Goal: Task Accomplishment & Management: Manage account settings

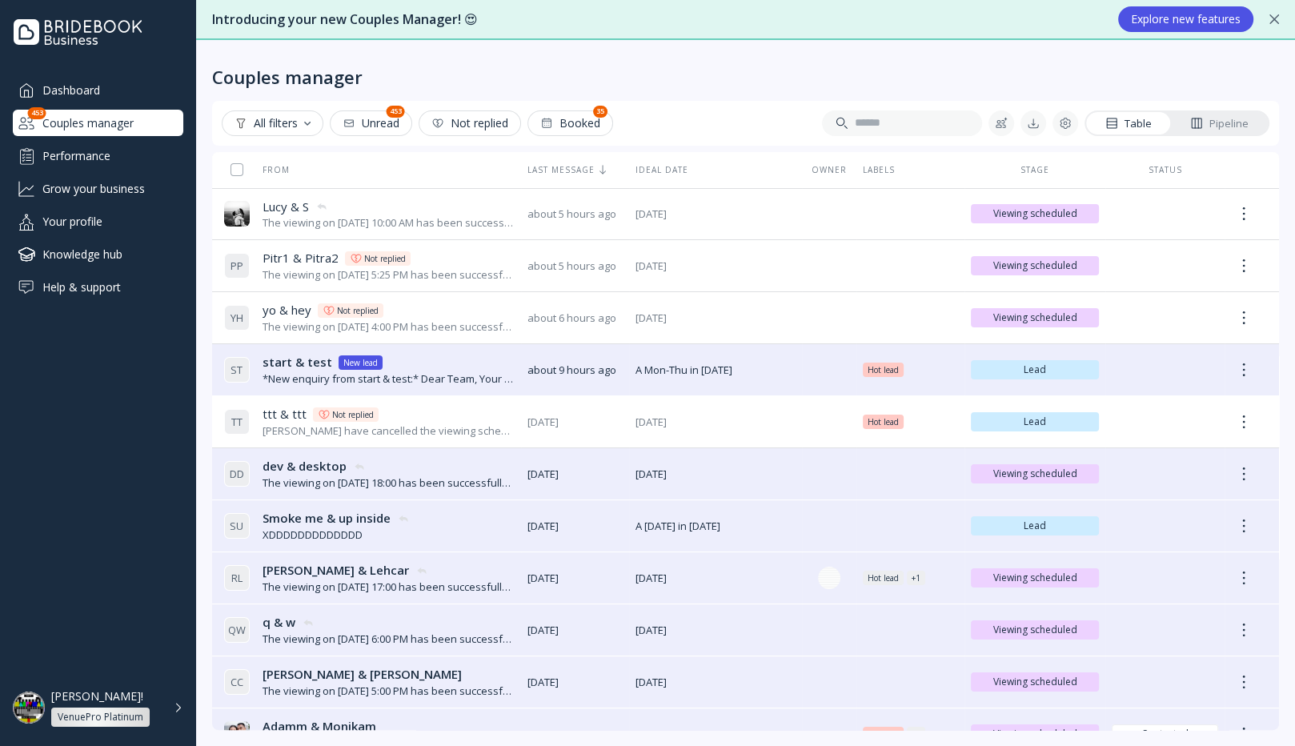
click at [159, 700] on div "[PERSON_NAME]! VenuePro Platinum" at bounding box center [107, 708] width 113 height 38
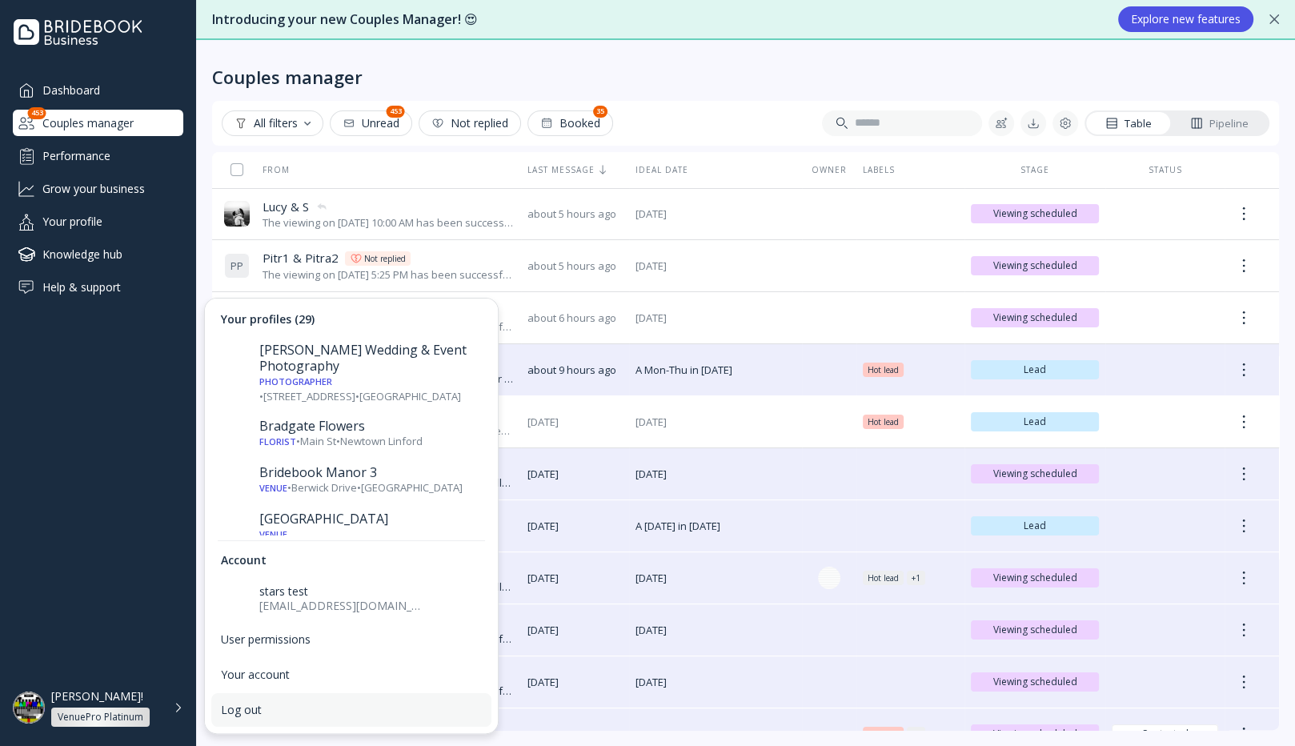
click at [227, 707] on div "Log out" at bounding box center [351, 710] width 261 height 14
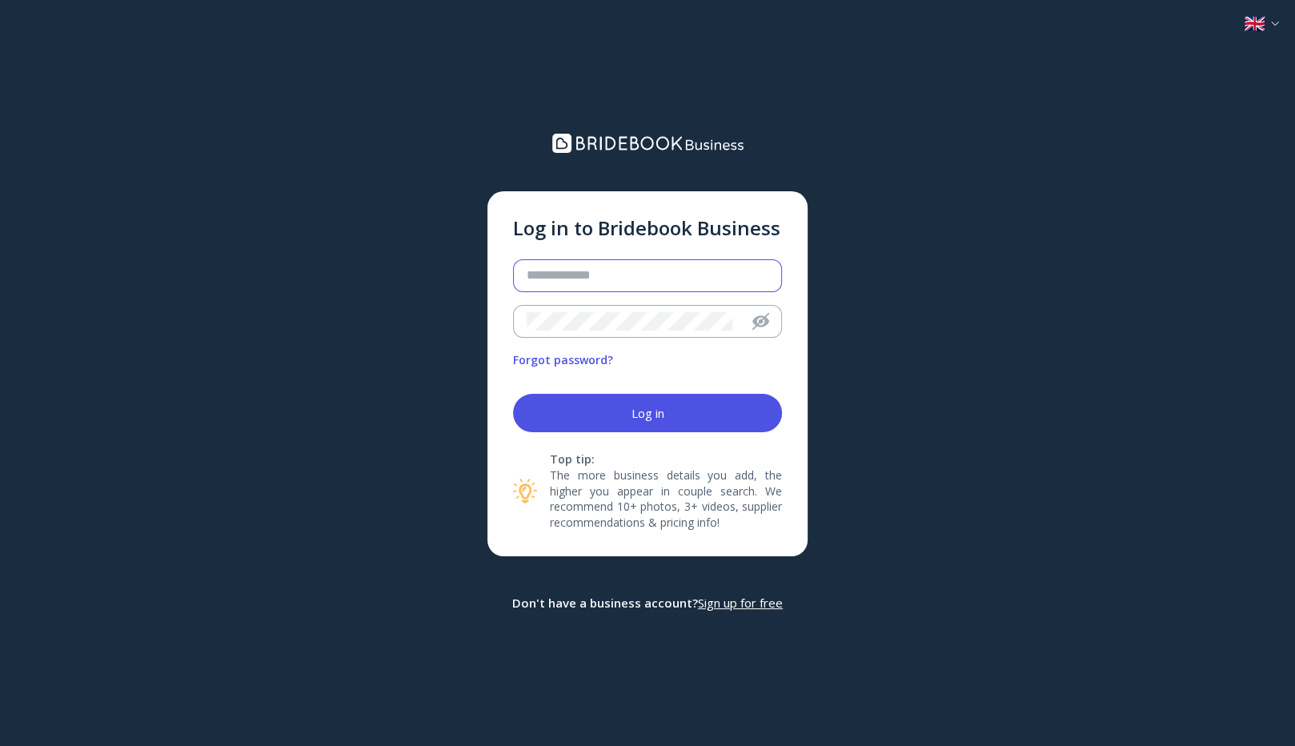
click at [558, 267] on input "email" at bounding box center [646, 276] width 239 height 18
type input "**********"
click at [601, 402] on button "Log in" at bounding box center [647, 413] width 269 height 38
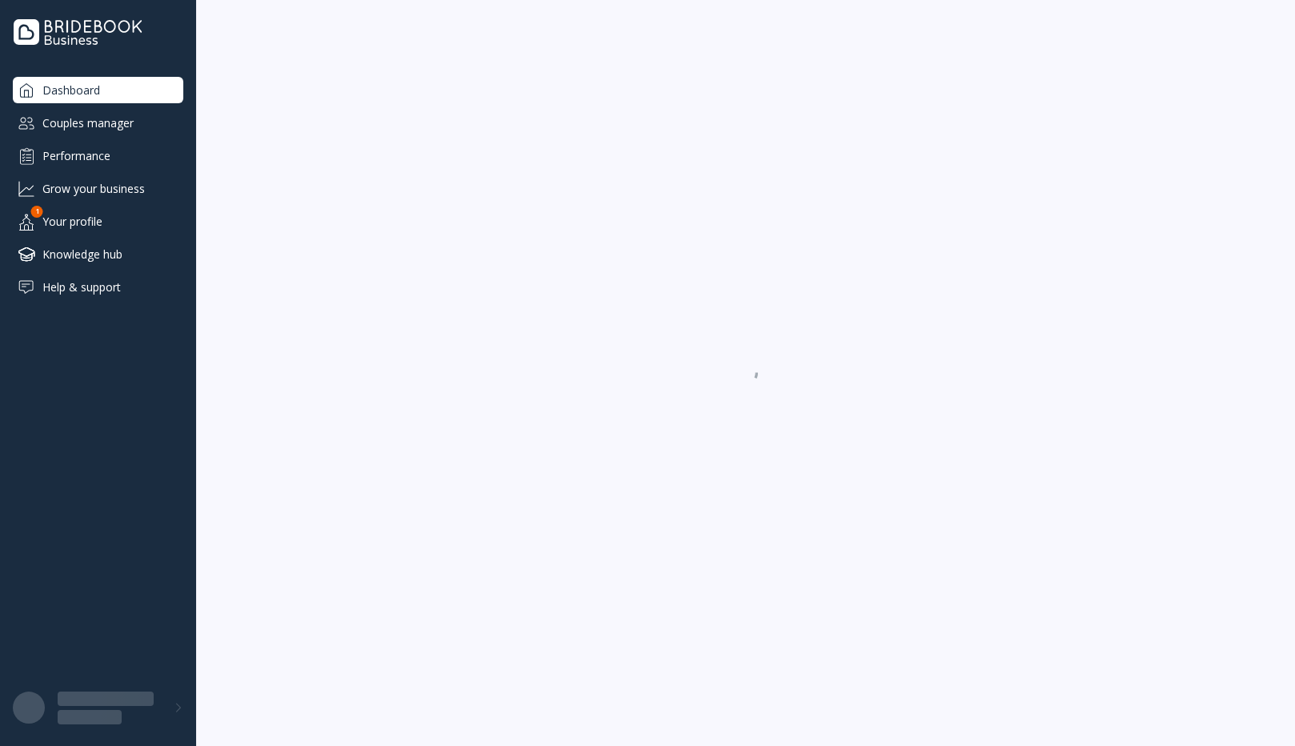
click at [114, 122] on div "Couples manager" at bounding box center [98, 123] width 171 height 26
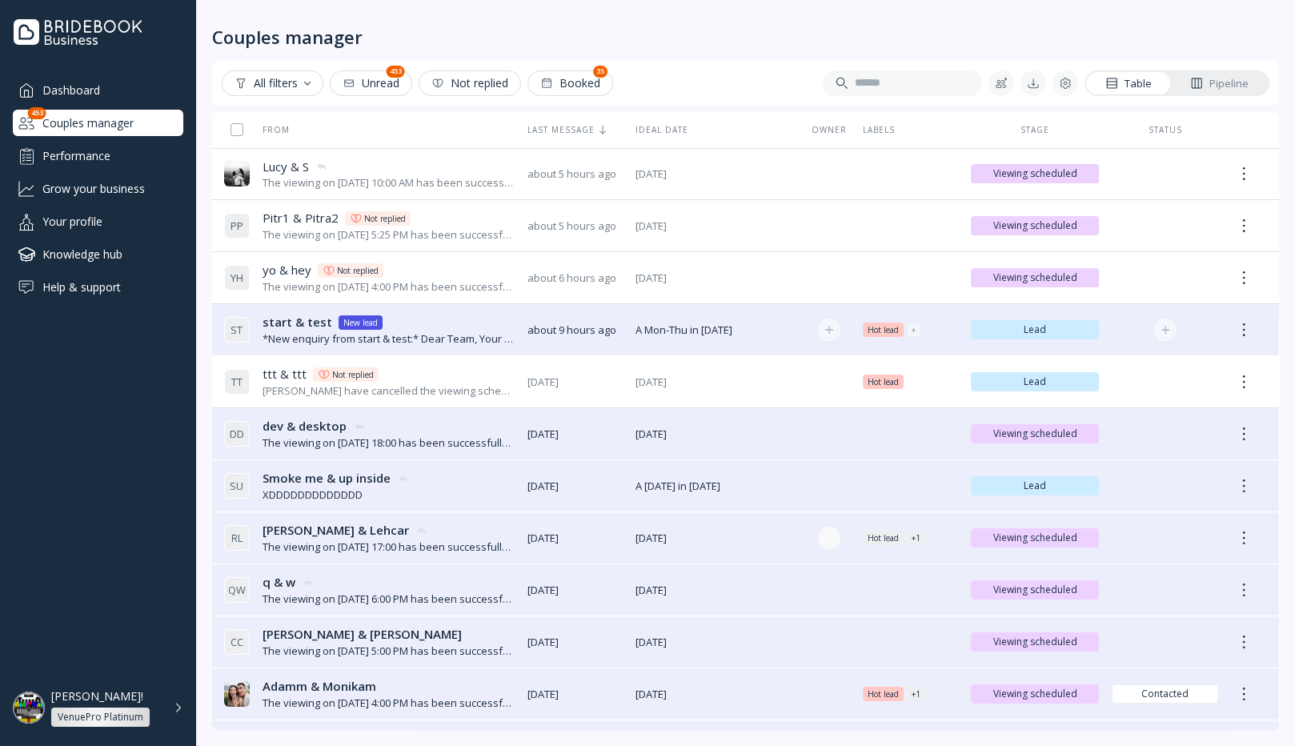
click at [456, 329] on div "start & test start & test New lead" at bounding box center [389, 322] width 252 height 17
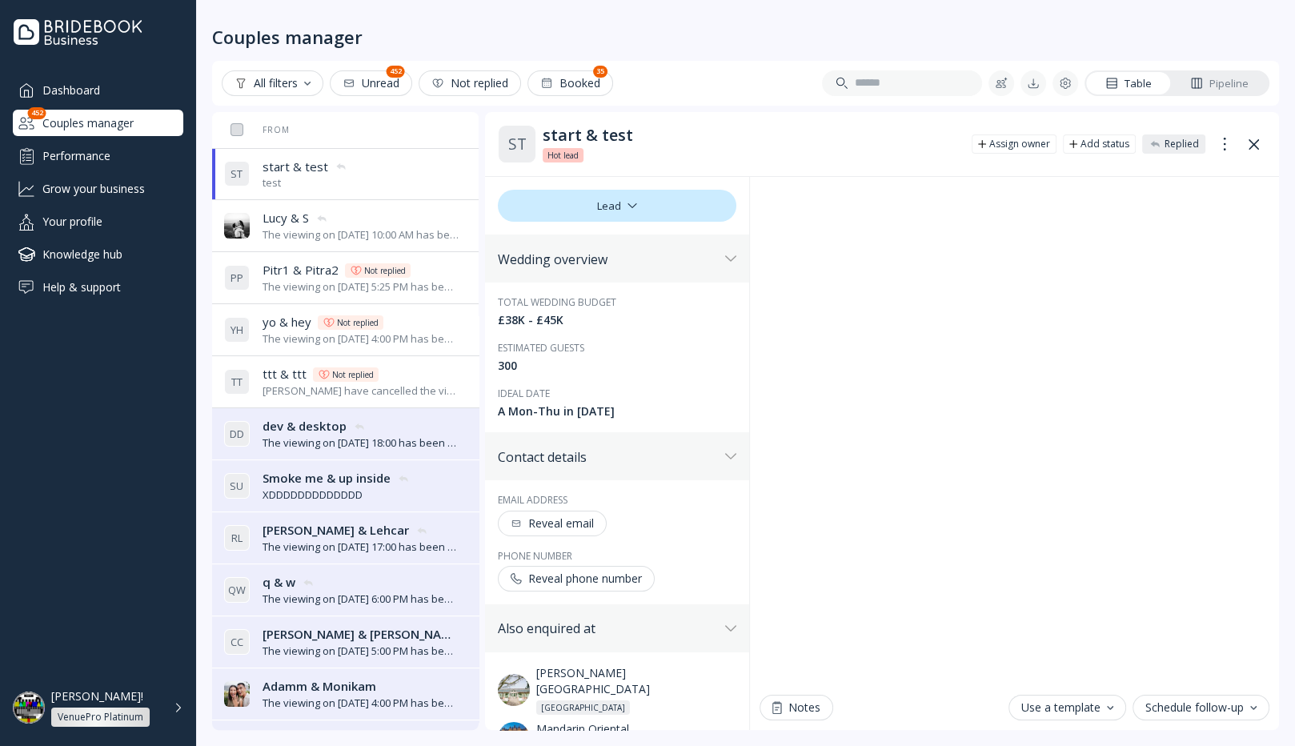
click at [1249, 139] on icon at bounding box center [1254, 144] width 10 height 10
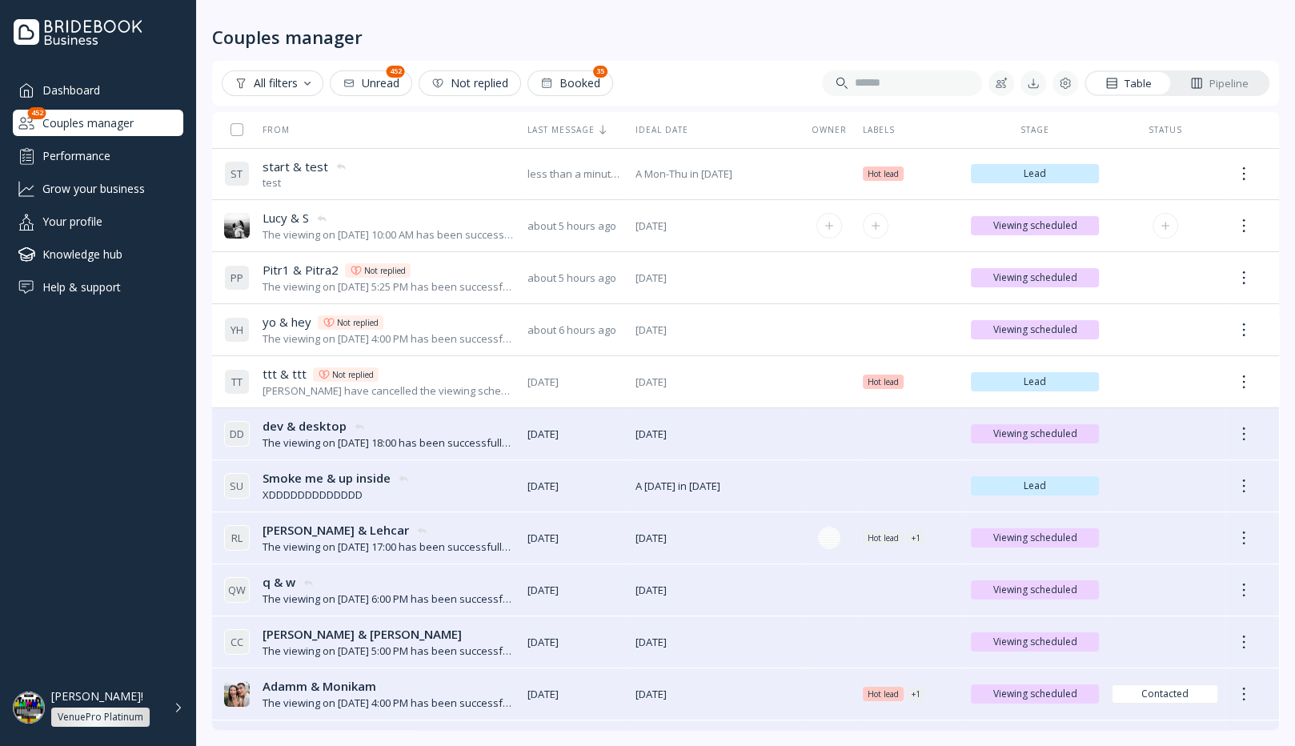
click at [592, 229] on span "about 5 hours ago" at bounding box center [575, 226] width 95 height 15
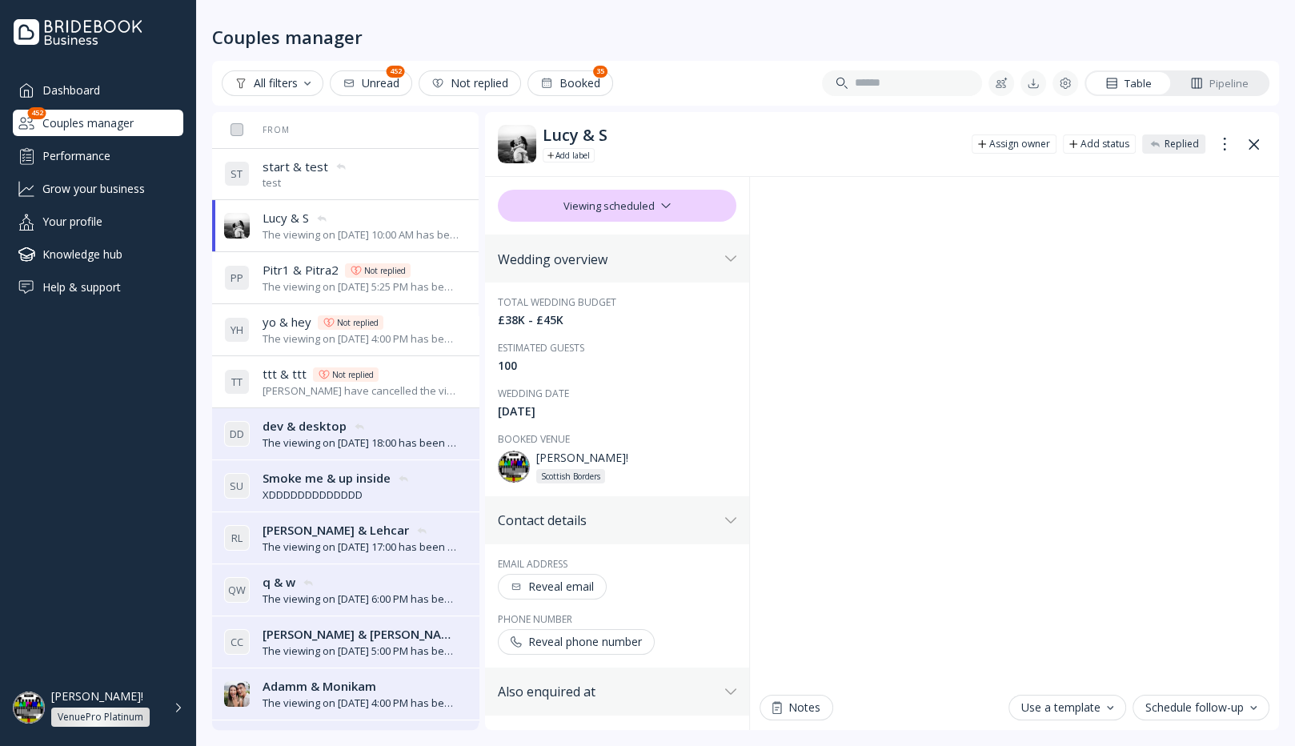
click at [1250, 151] on button at bounding box center [1254, 144] width 26 height 26
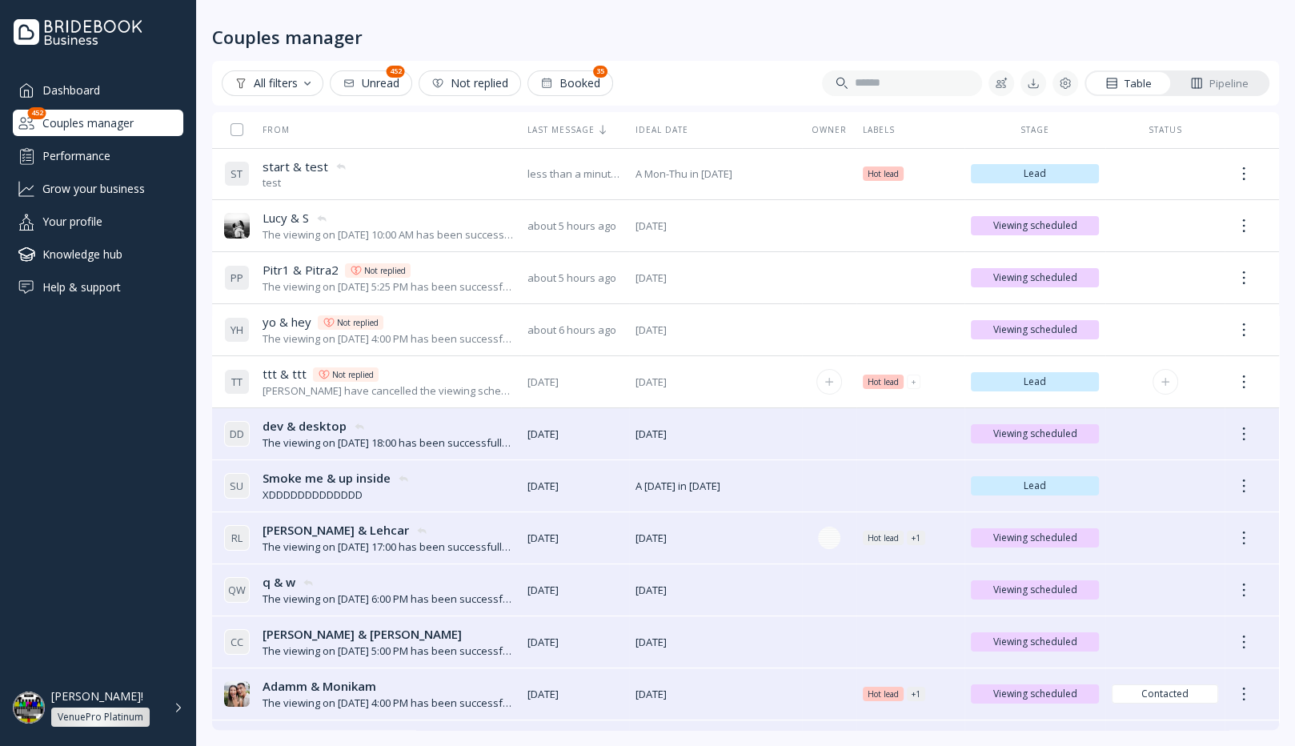
click at [431, 394] on div "[PERSON_NAME] have cancelled the viewing scheduled for [DATE] 12:15 PM" at bounding box center [389, 390] width 252 height 15
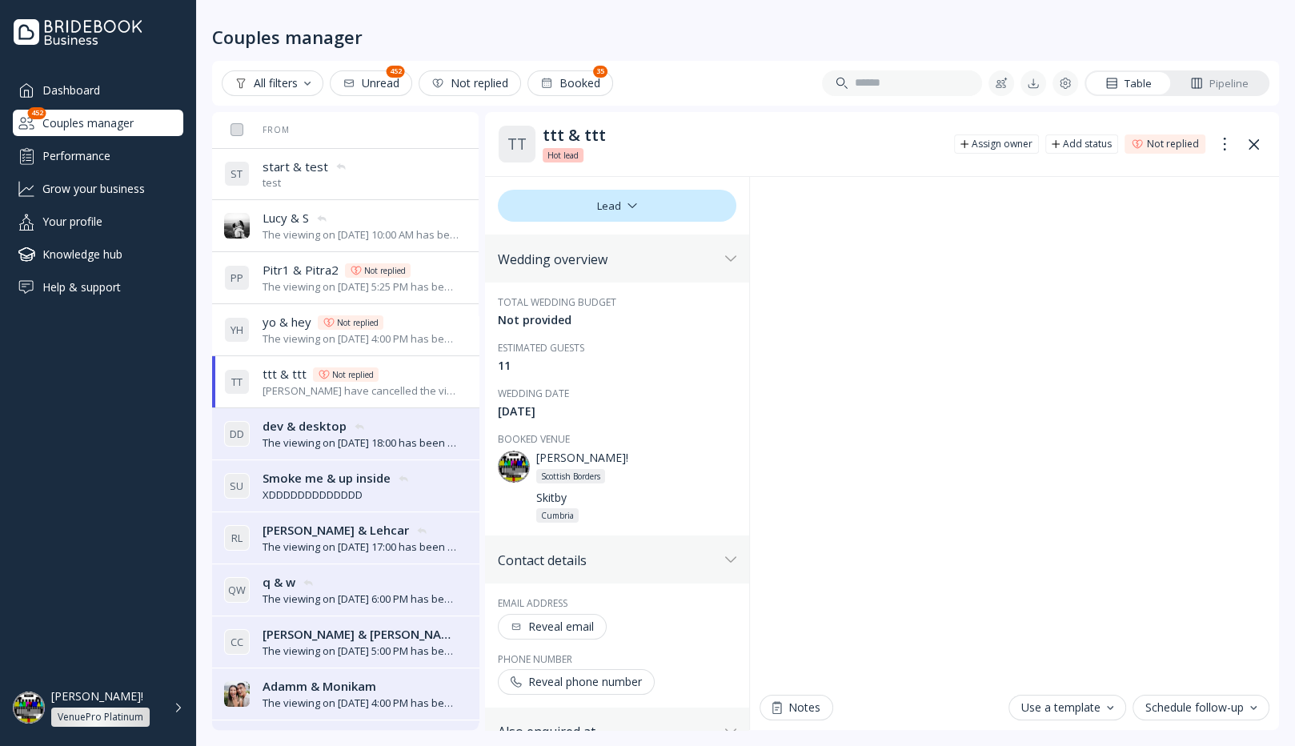
click at [358, 418] on div "dev & desktop dev & desktop" at bounding box center [361, 426] width 196 height 17
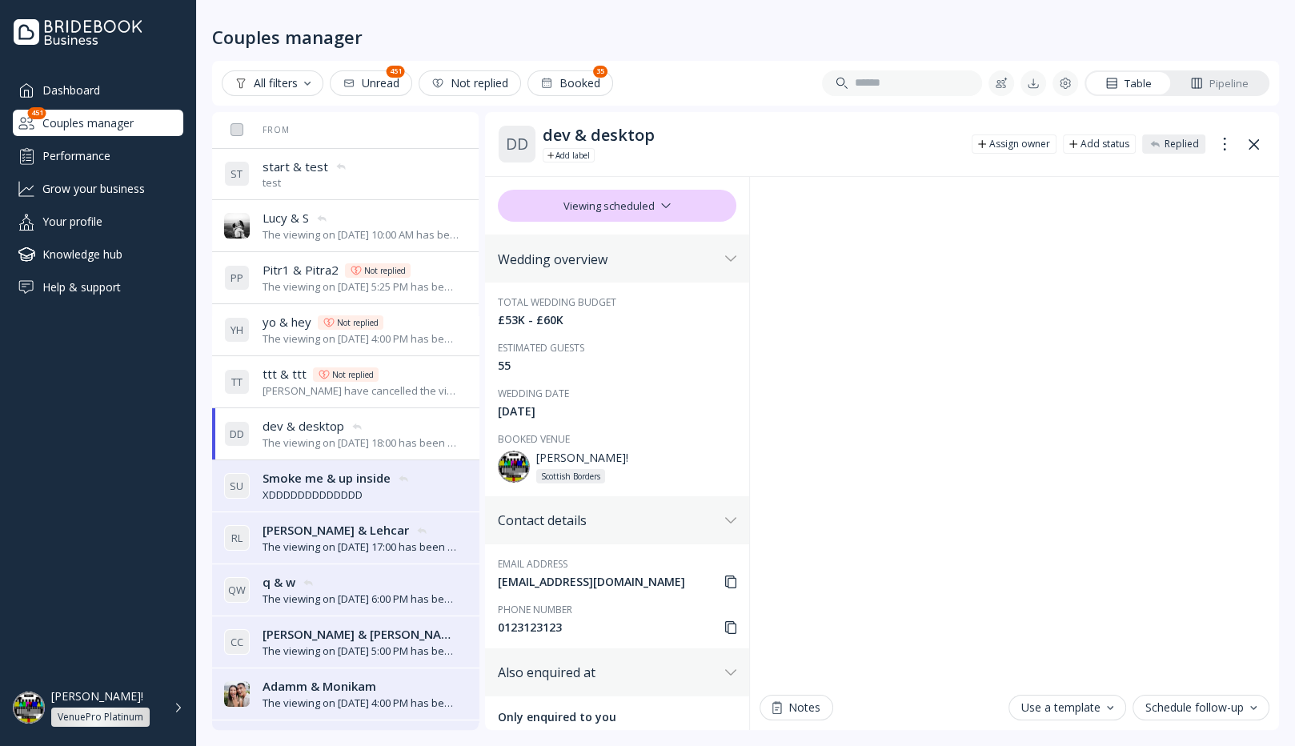
click at [352, 480] on span "Smoke me & up inside" at bounding box center [327, 478] width 128 height 17
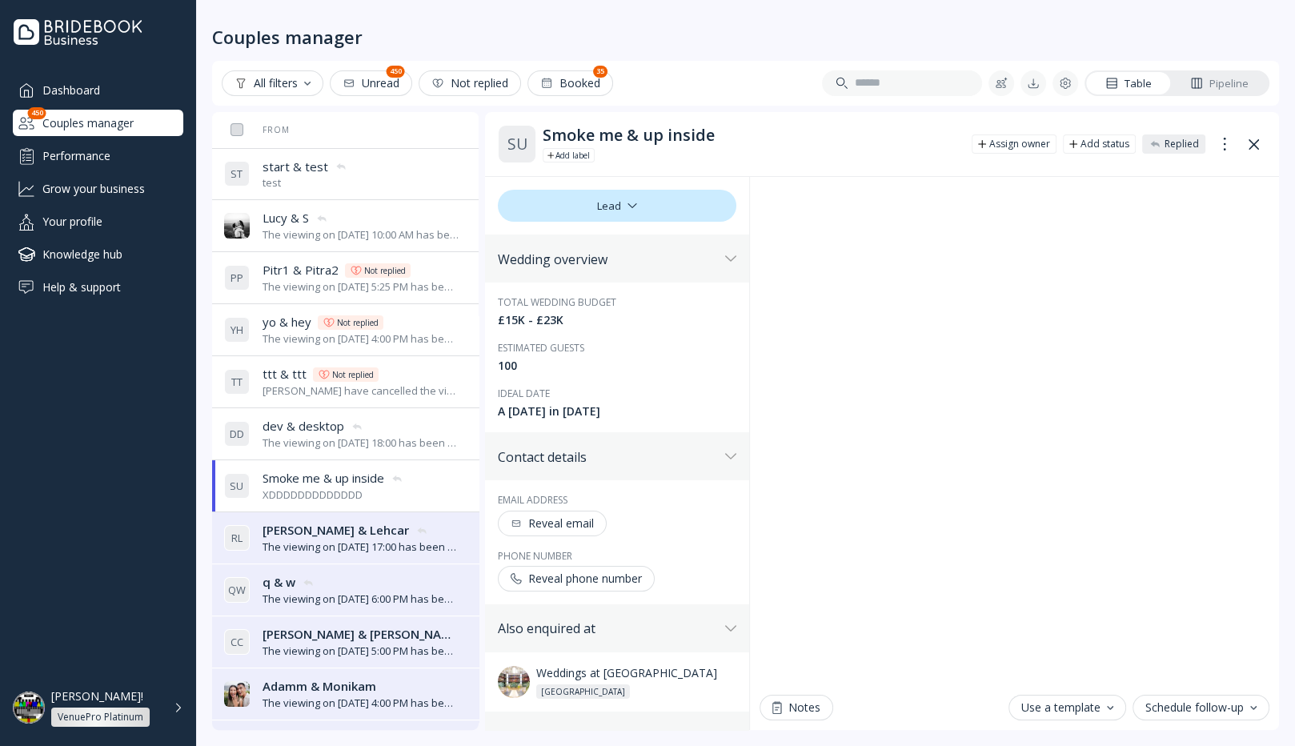
click at [346, 540] on div "The viewing on [DATE] 17:00 has been successfully created by [PERSON_NAME]." at bounding box center [361, 547] width 196 height 15
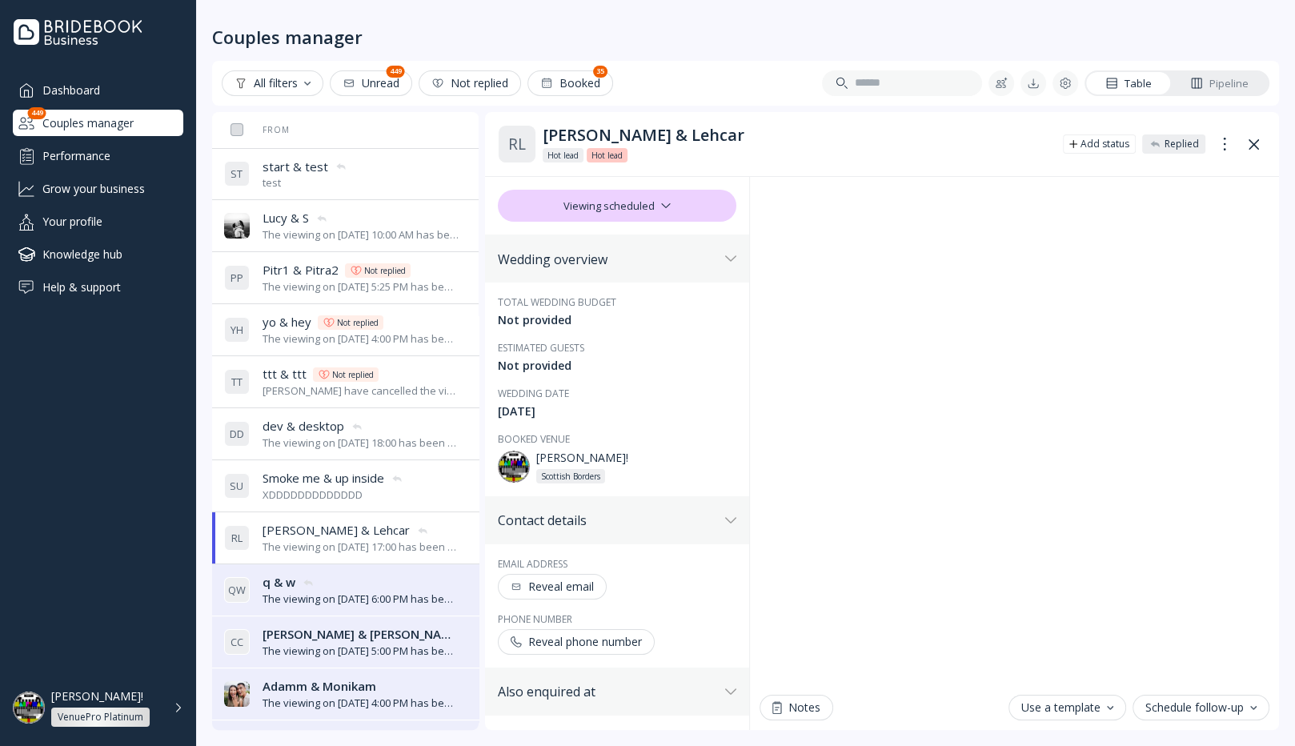
click at [1247, 135] on button at bounding box center [1254, 144] width 26 height 26
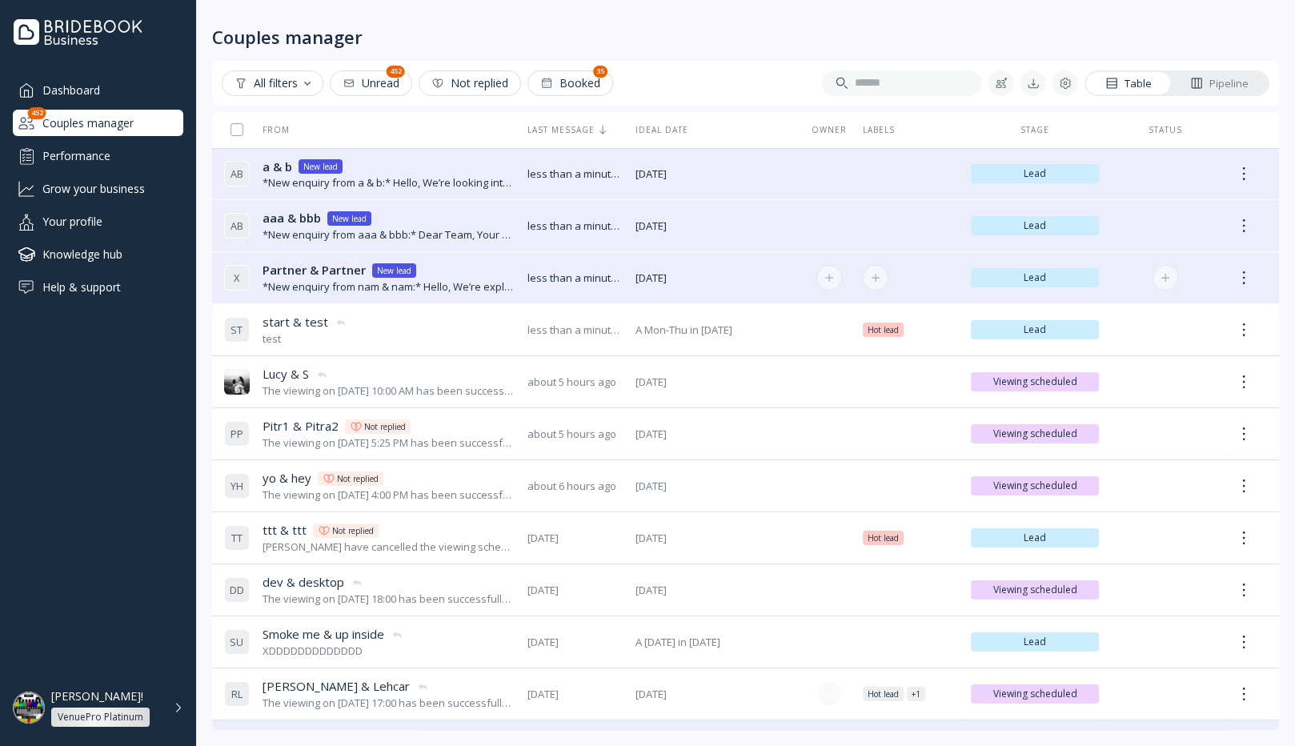
click at [484, 283] on div "*New enquiry from nam & nam:* Hello, We’re exploring options for our wedding ve…" at bounding box center [389, 286] width 252 height 15
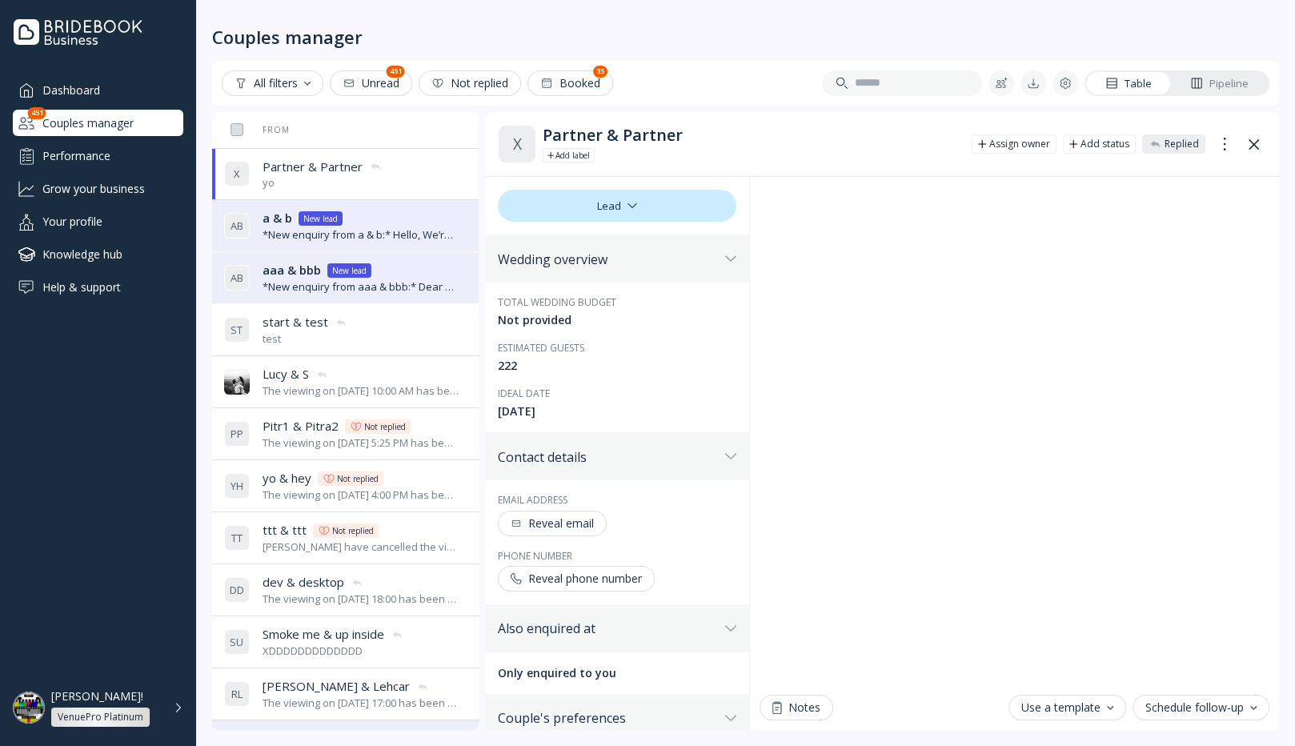
click at [375, 240] on div "*New enquiry from a & b:* Hello, We’re looking into venues for our wedding and …" at bounding box center [361, 234] width 196 height 15
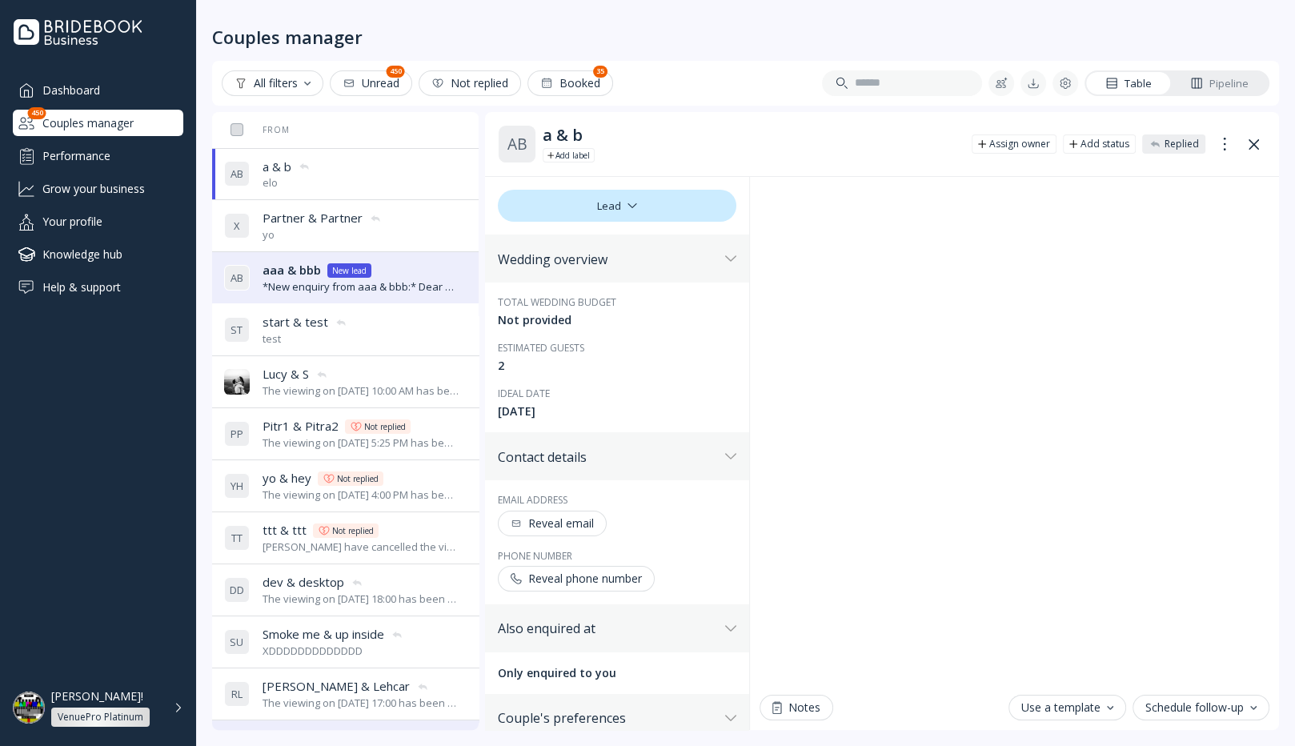
click at [338, 285] on div "*New enquiry from aaa & bbb:* Dear Team, Your venue has caught our eye for our …" at bounding box center [361, 286] width 196 height 15
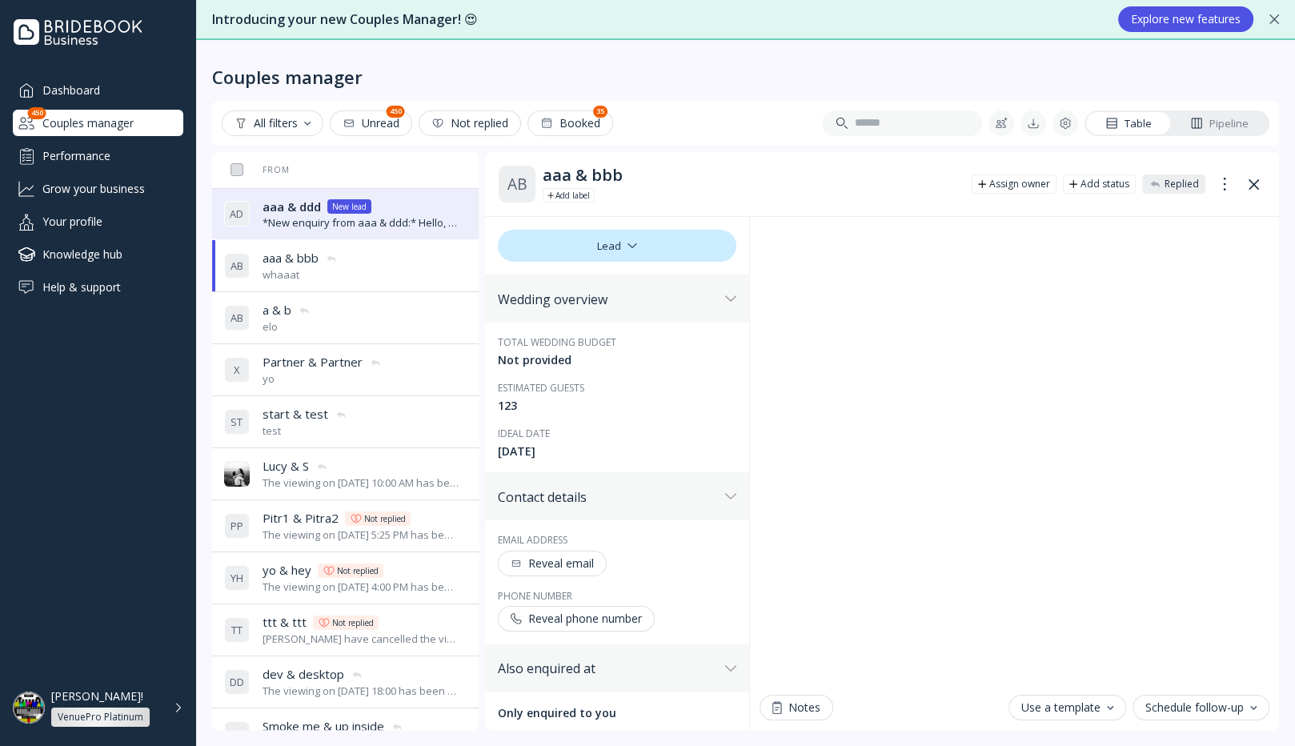
click at [356, 271] on div "A B aaa & bbb aaa & bbb whaaat" at bounding box center [341, 265] width 235 height 45
click at [353, 268] on div "A B aaa & bbb aaa & bbb whaaat" at bounding box center [341, 265] width 235 height 45
click at [1254, 179] on icon at bounding box center [1254, 184] width 10 height 10
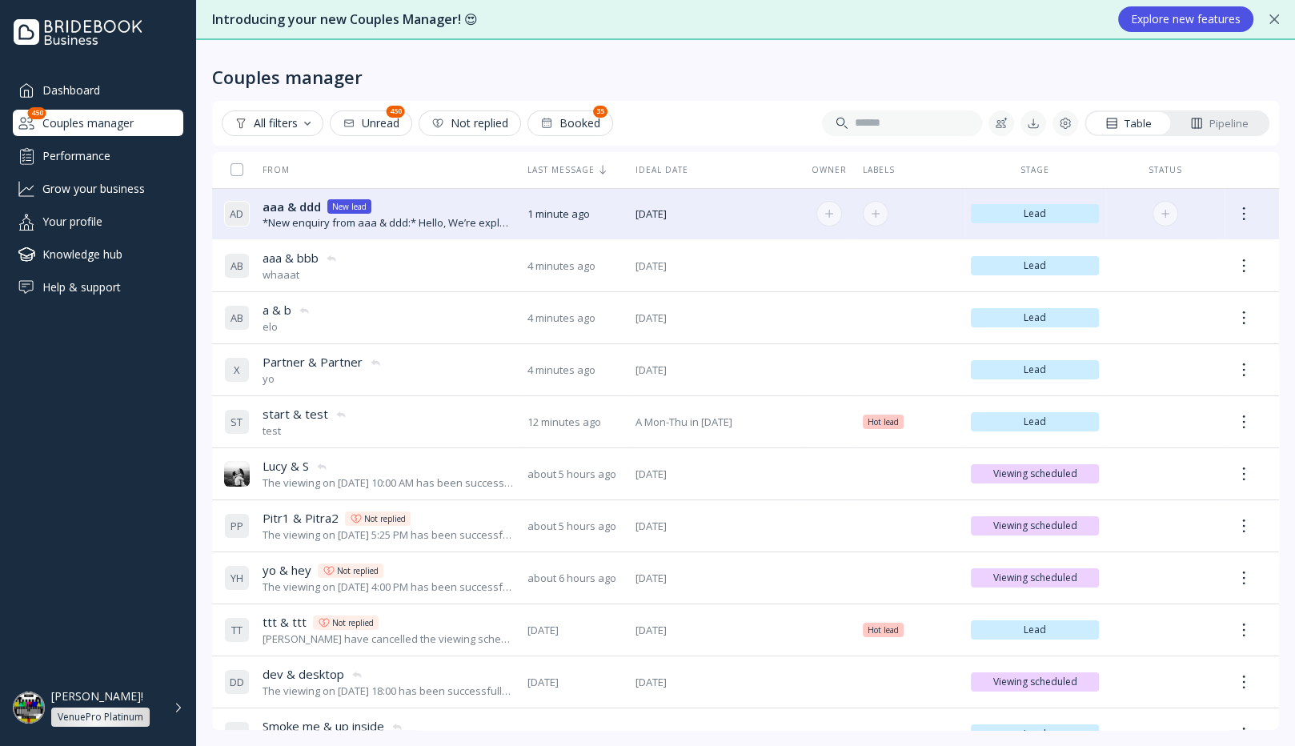
click at [478, 215] on div "*New enquiry from aaa & ddd:* Hello, We’re exploring options for our wedding ve…" at bounding box center [389, 222] width 252 height 15
